Goal: Task Accomplishment & Management: Complete application form

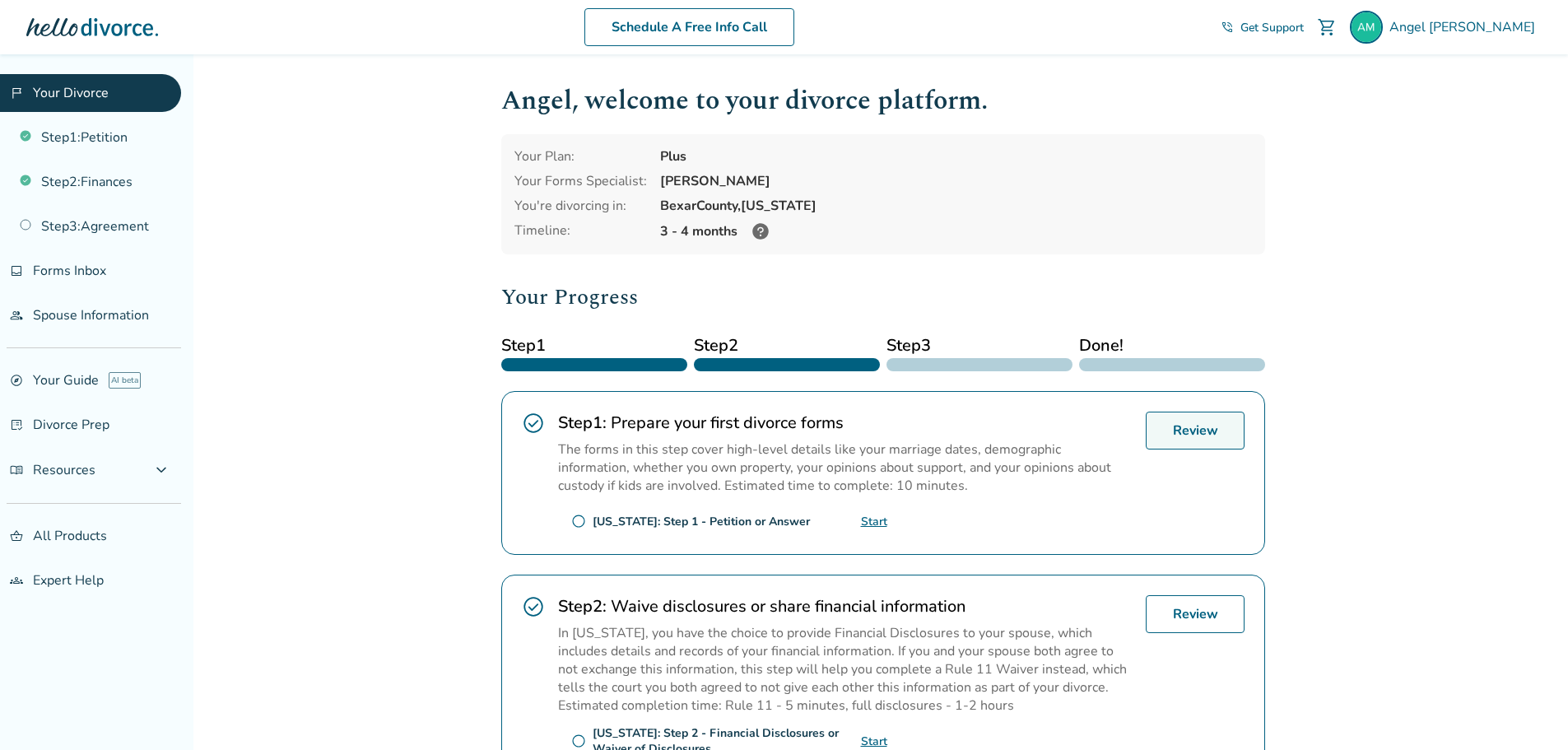
click at [1219, 417] on link "Review" at bounding box center [1195, 430] width 98 height 38
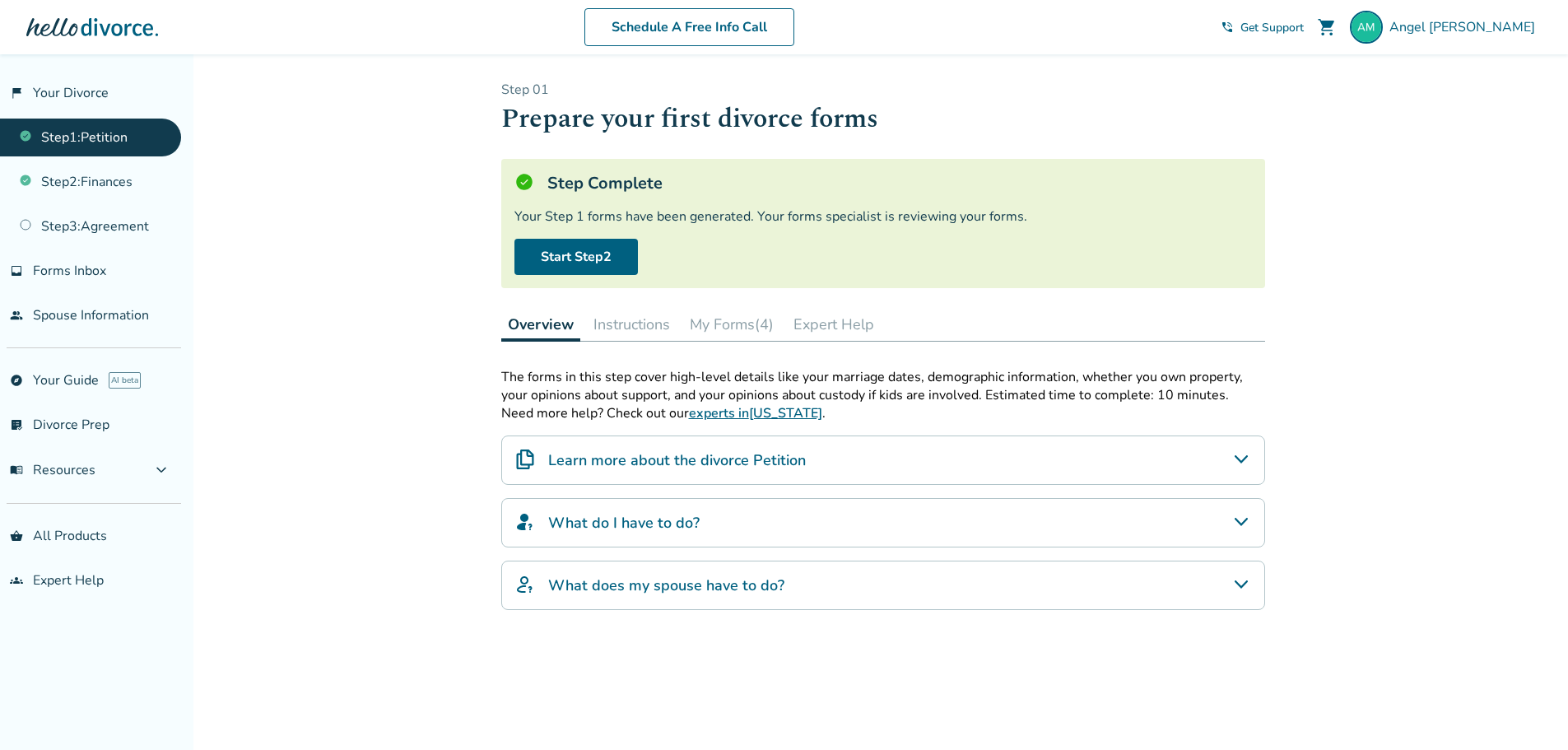
drag, startPoint x: 632, startPoint y: 313, endPoint x: 662, endPoint y: 321, distance: 31.0
click at [632, 312] on button "Instructions" at bounding box center [631, 324] width 89 height 33
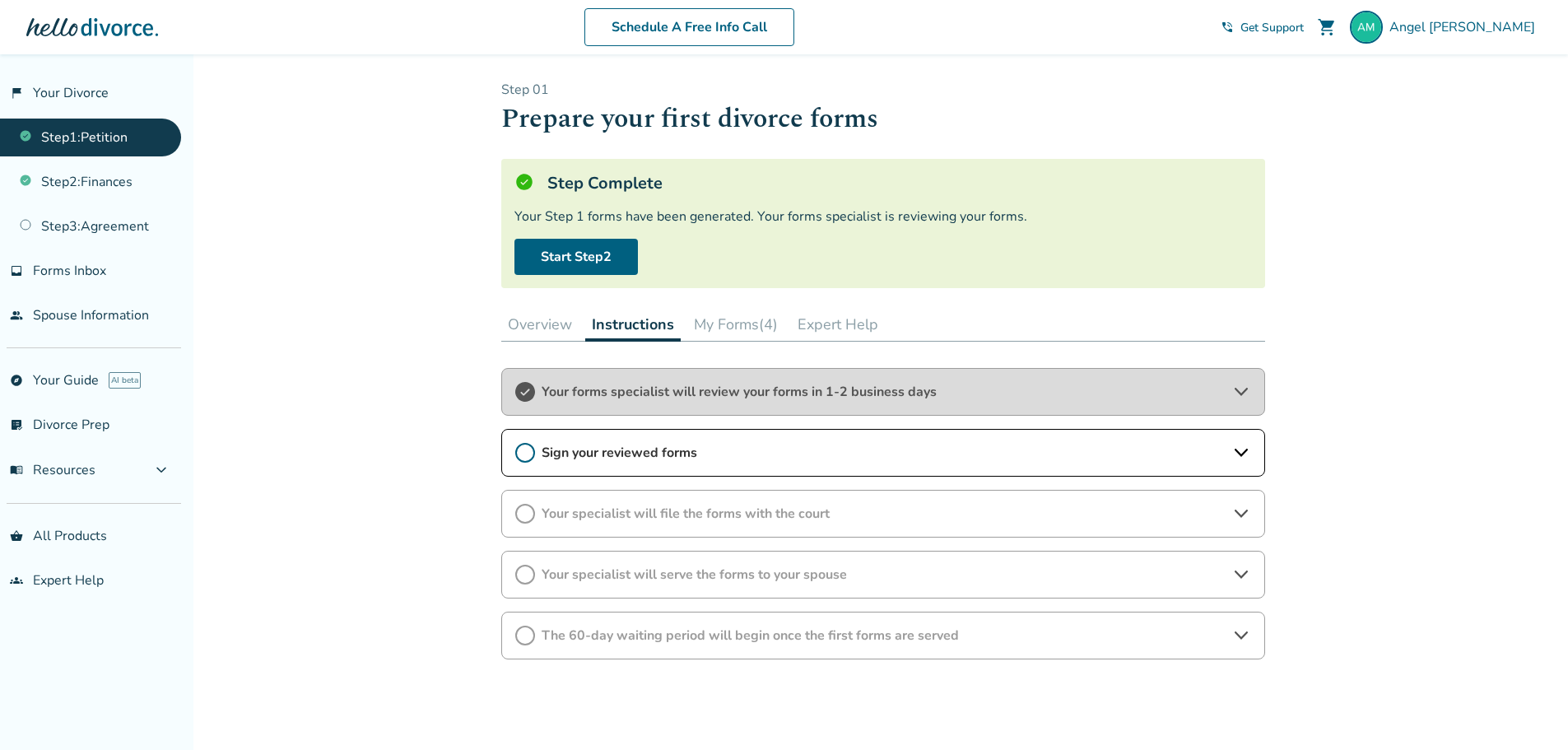
click at [742, 438] on div "Sign your reviewed forms" at bounding box center [884, 452] width 764 height 47
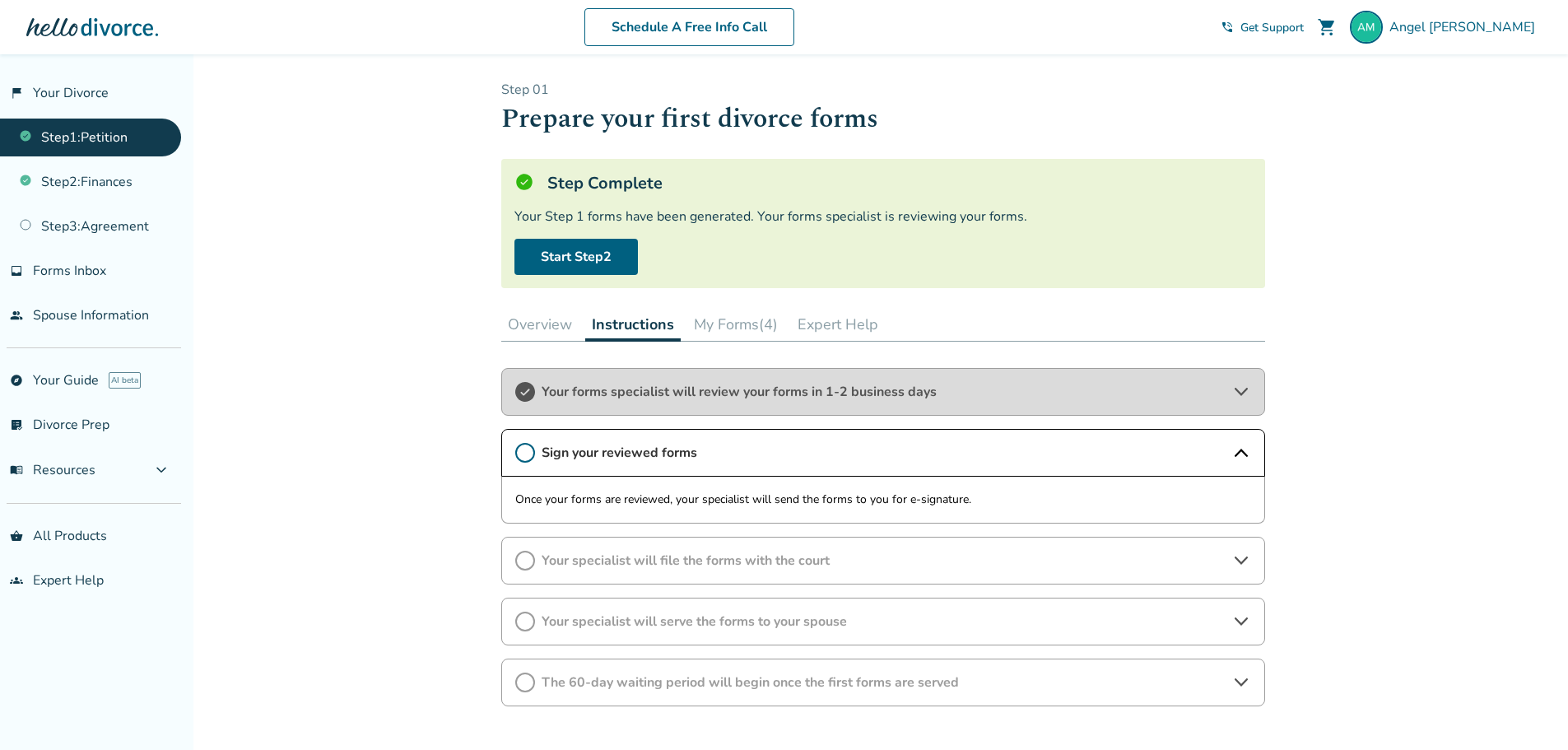
click at [758, 334] on button "My Forms (4)" at bounding box center [736, 324] width 97 height 33
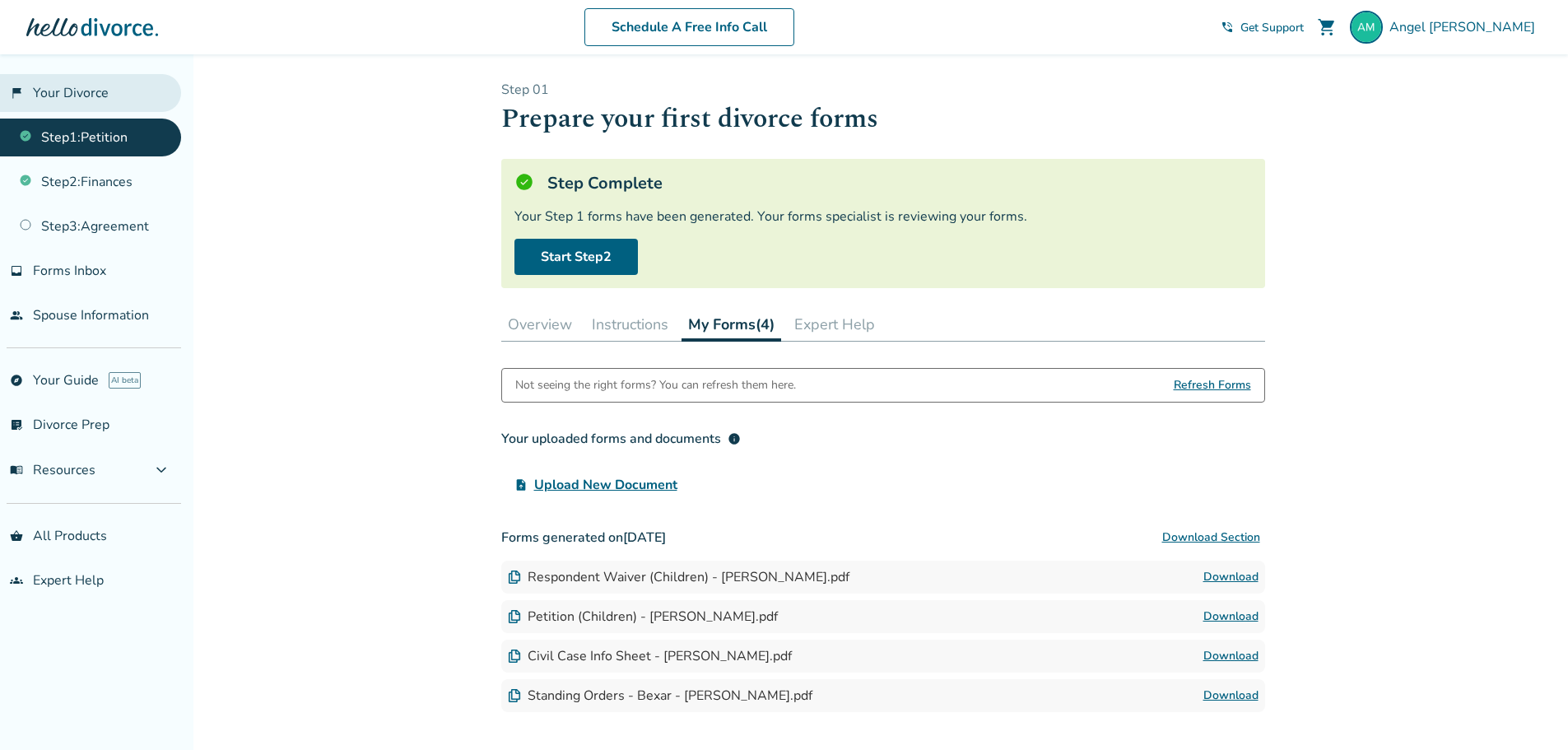
click at [98, 98] on link "flag_2 Your Divorce" at bounding box center [90, 93] width 182 height 38
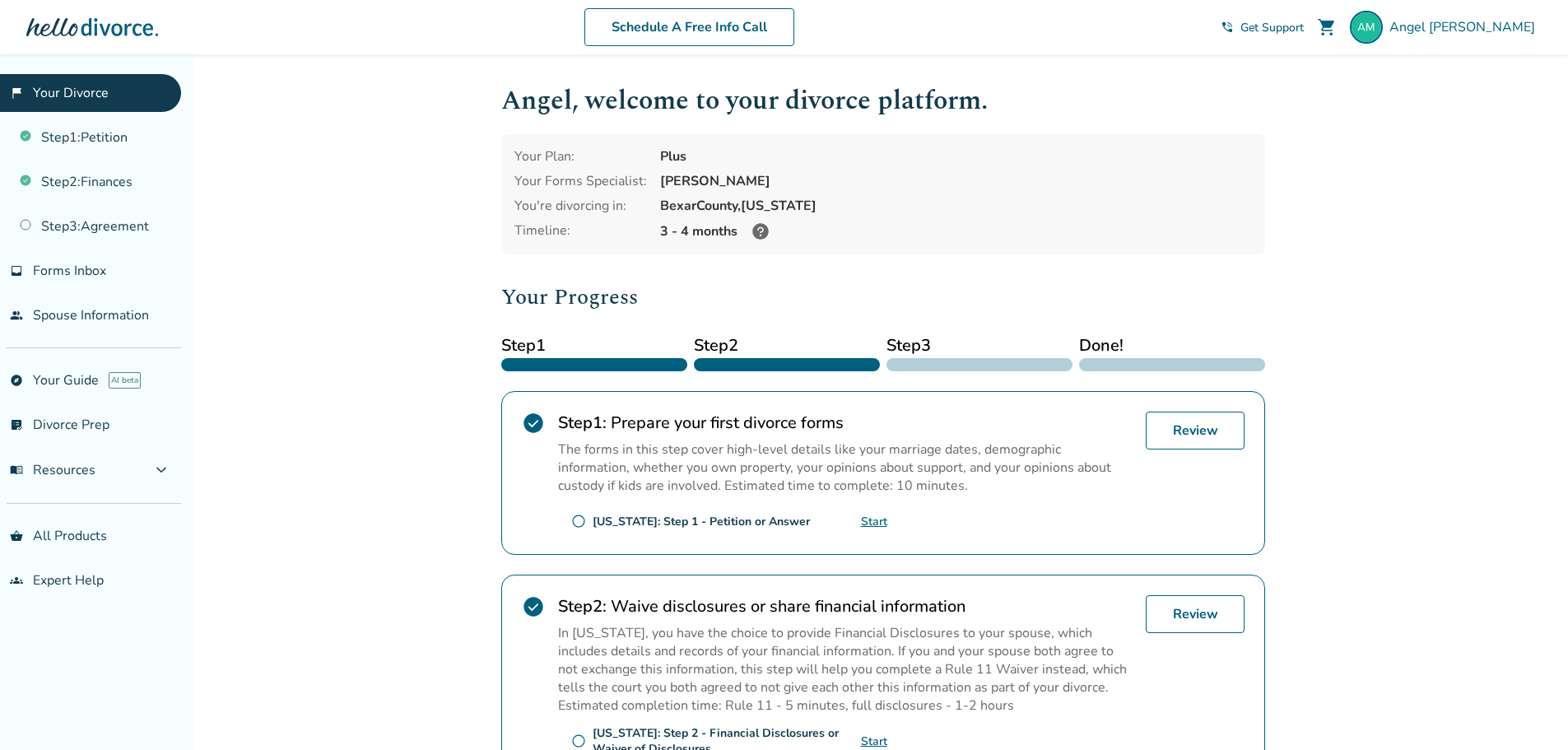
click at [756, 237] on icon at bounding box center [760, 231] width 16 height 16
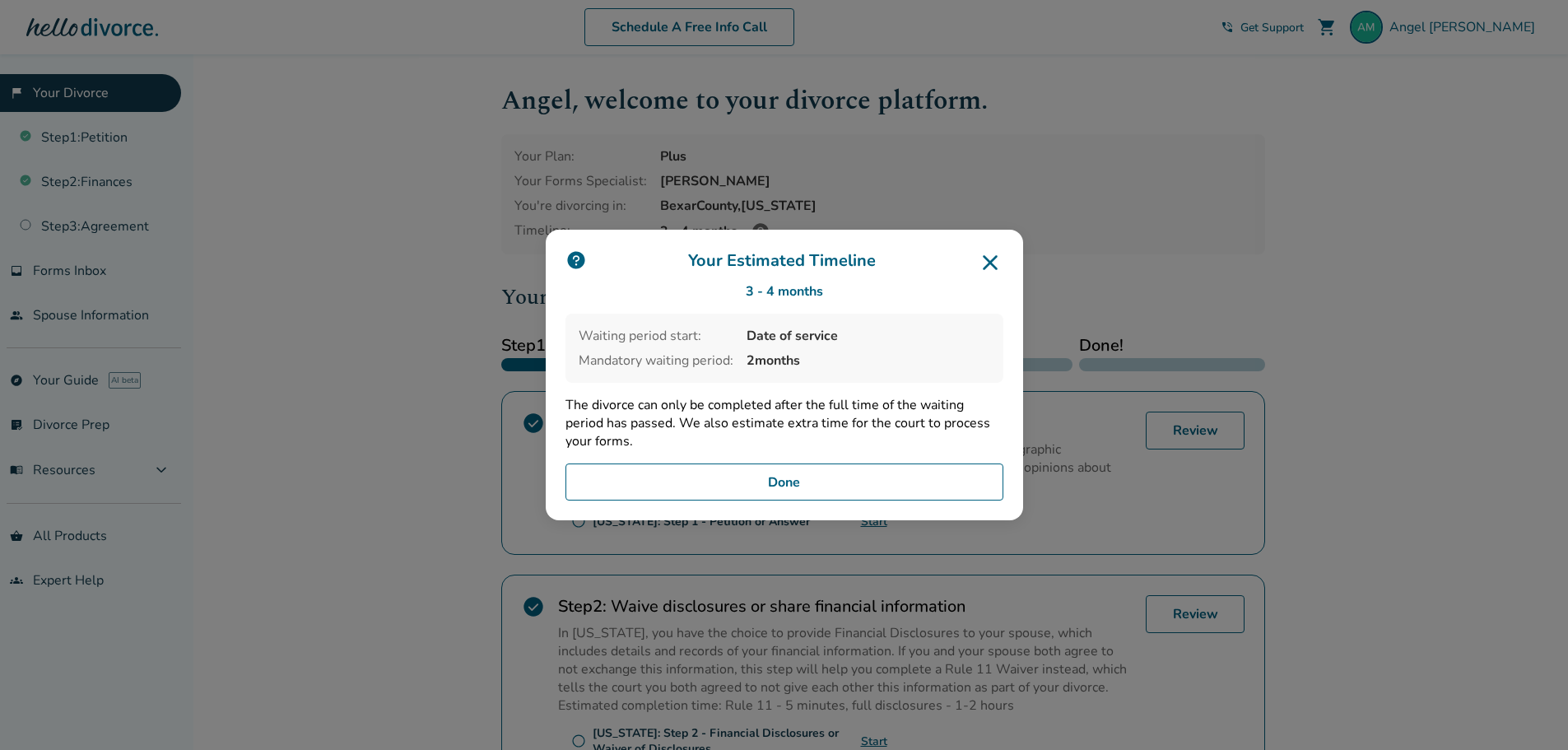
click at [1004, 264] on icon at bounding box center [990, 262] width 26 height 26
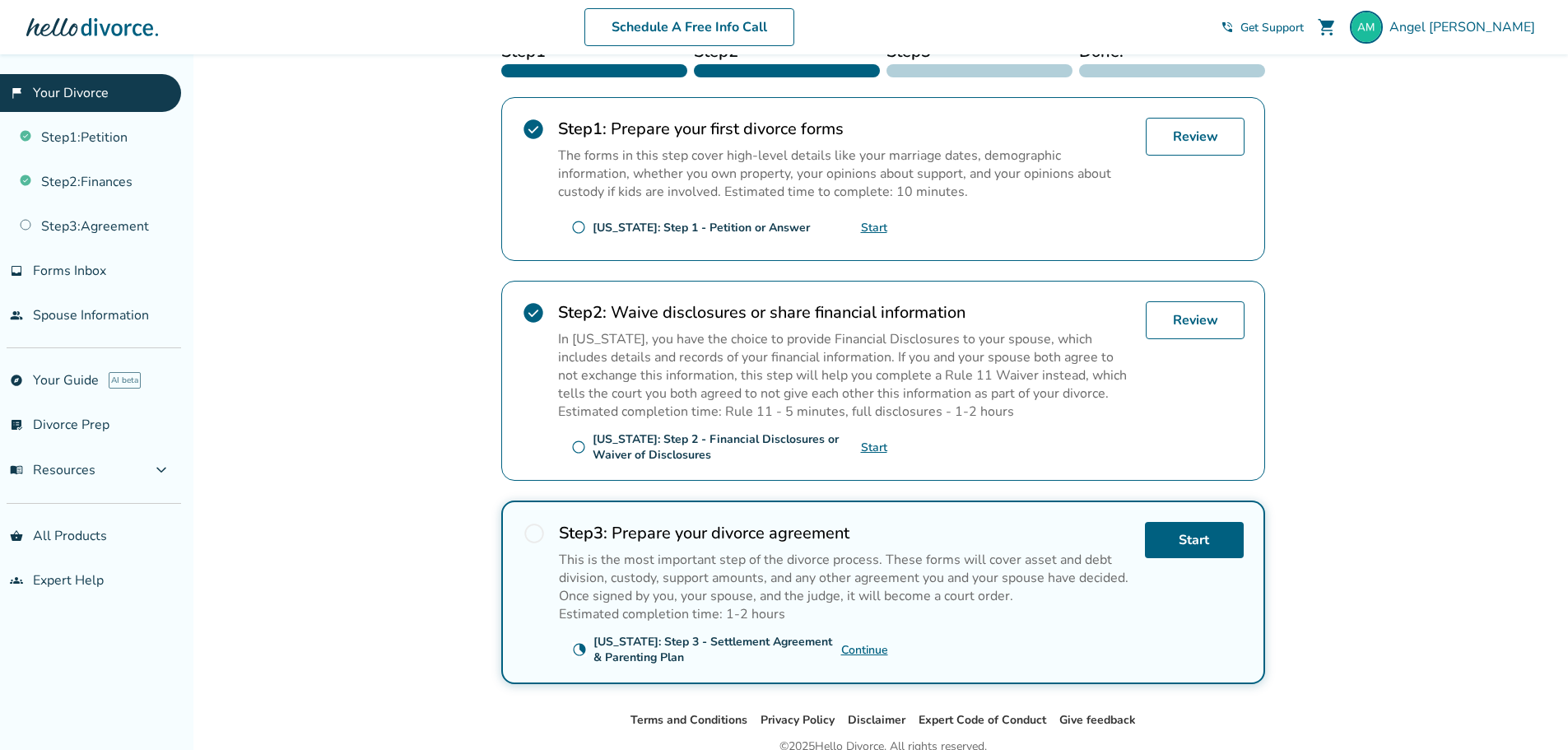
scroll to position [329, 0]
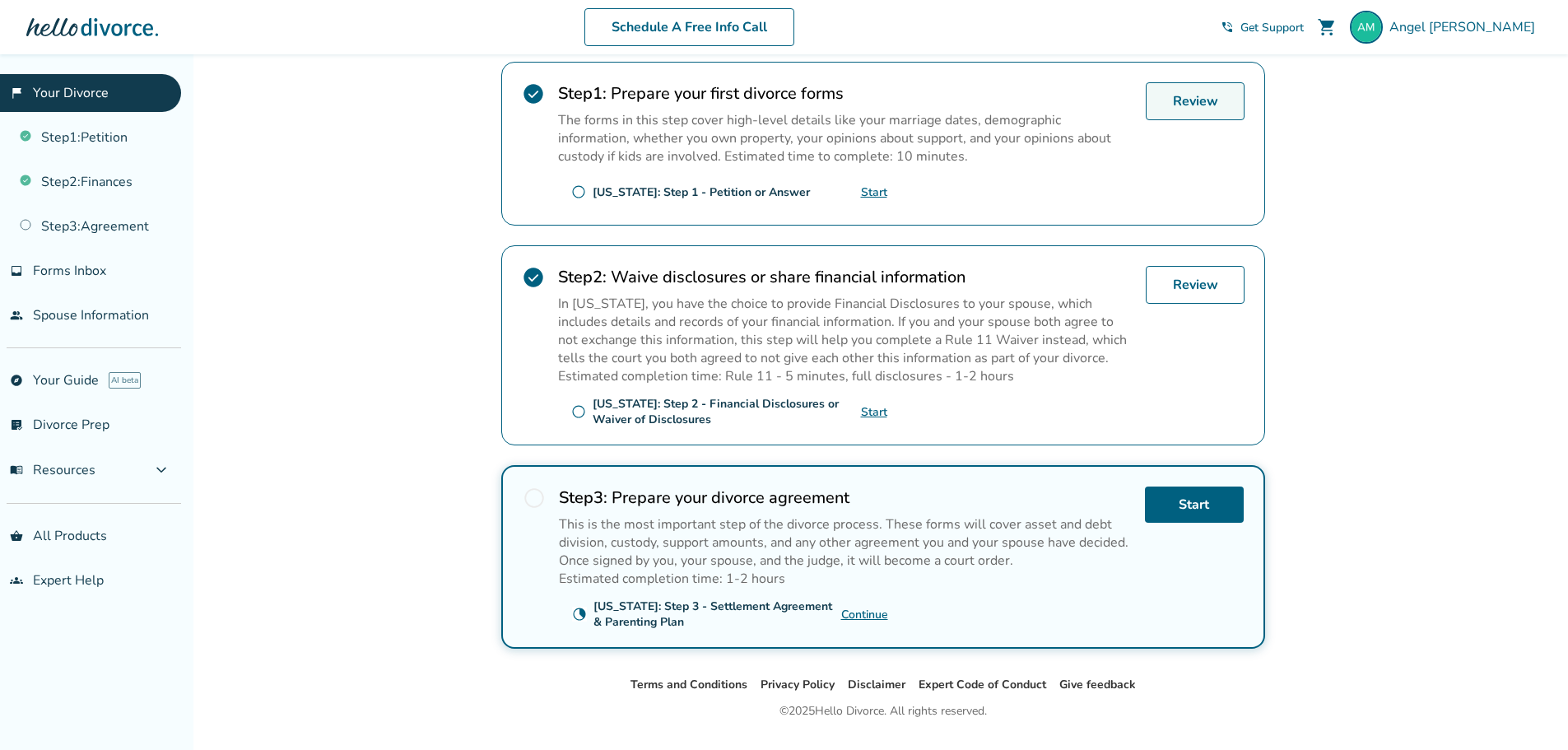
click at [1231, 110] on link "Review" at bounding box center [1195, 101] width 98 height 38
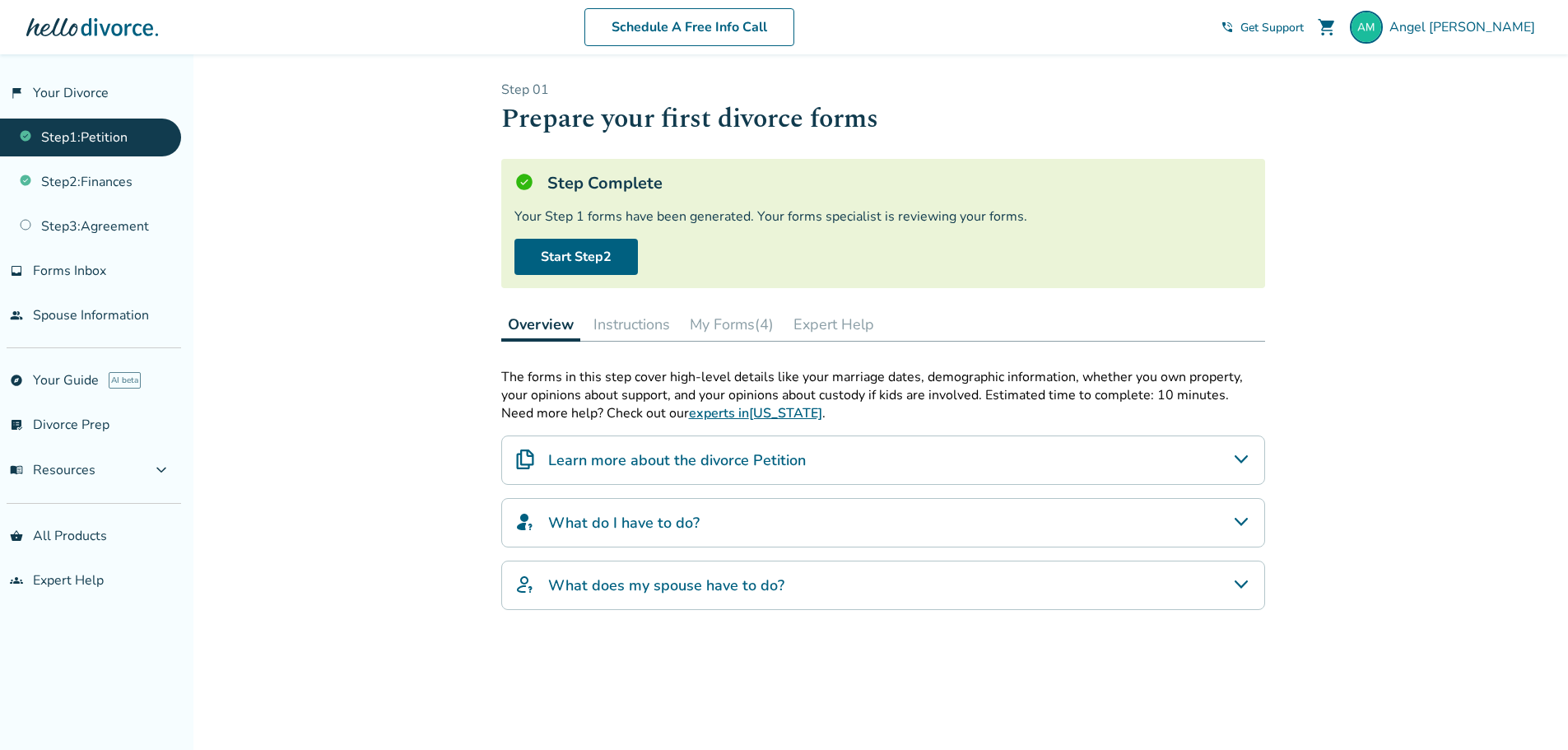
click at [682, 337] on div "Overview Instructions My Forms (4) Expert Help" at bounding box center [884, 324] width 764 height 34
click at [674, 324] on button "Instructions" at bounding box center [631, 324] width 89 height 33
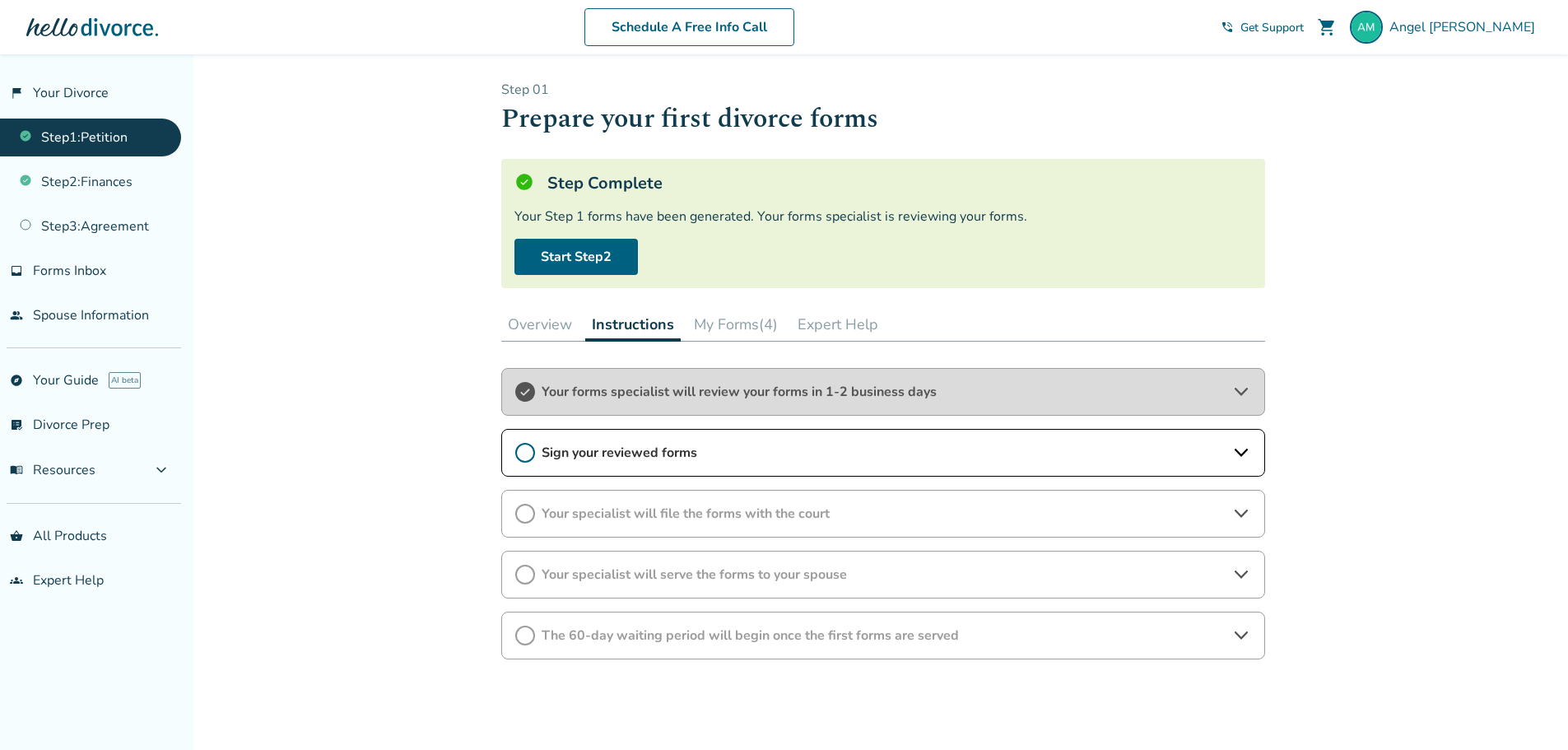
click at [746, 322] on button "My Forms (4)" at bounding box center [736, 324] width 97 height 33
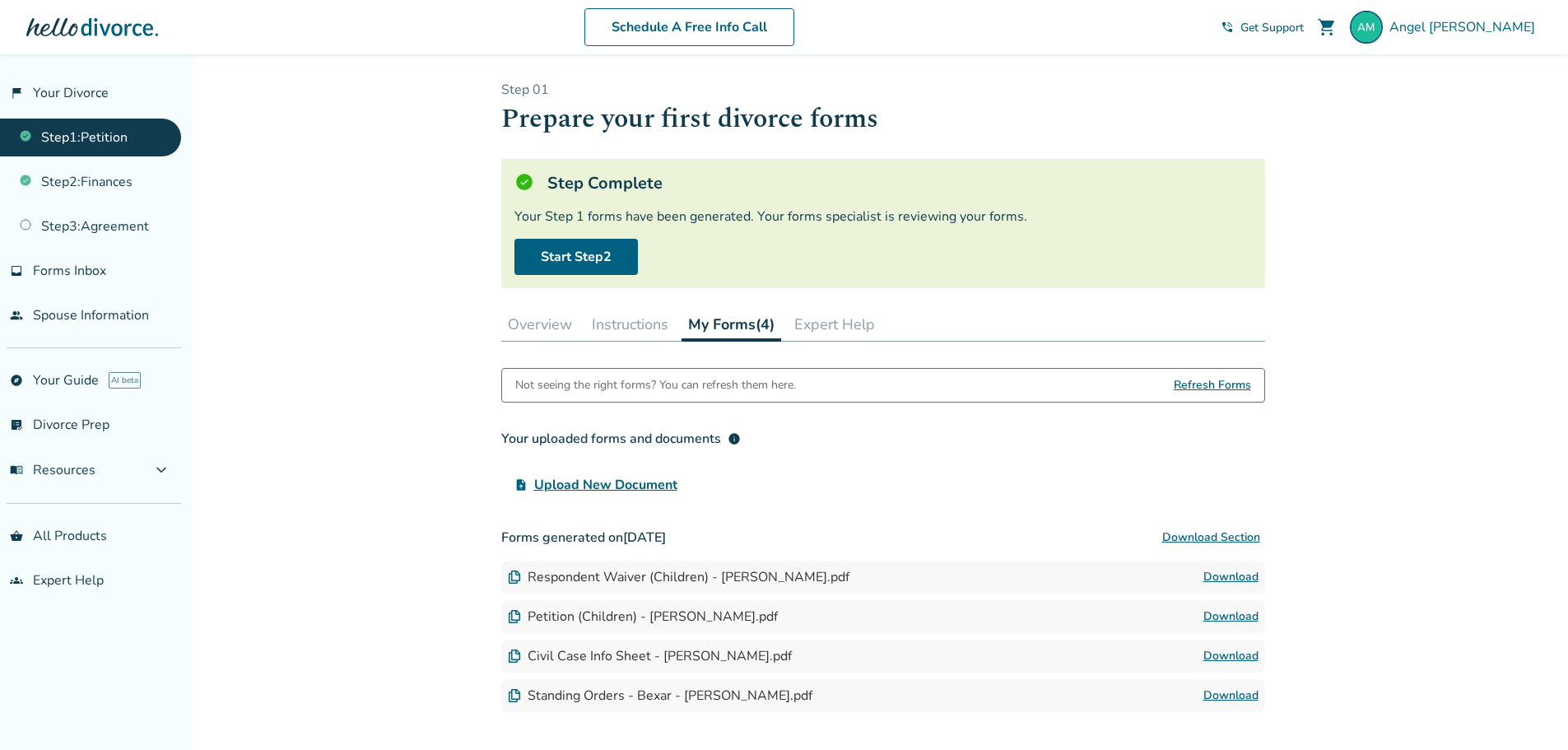
click at [807, 316] on button "Expert Help" at bounding box center [835, 324] width 94 height 33
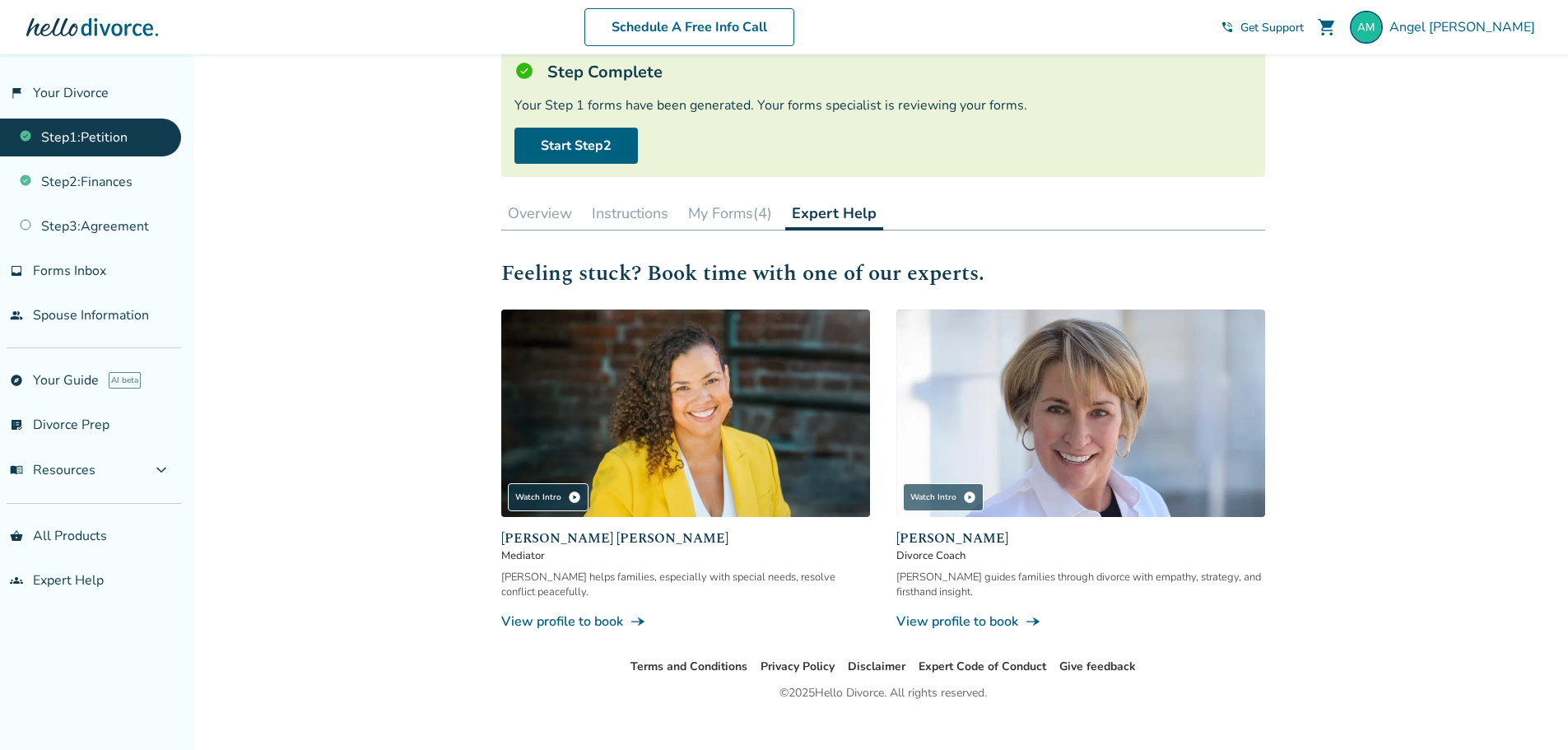
scroll to position [133, 0]
